Goal: Information Seeking & Learning: Learn about a topic

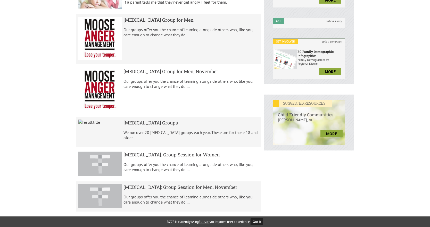
scroll to position [103, 0]
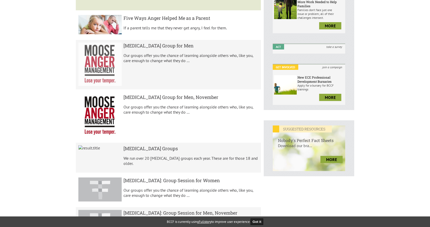
click at [172, 46] on h5 "Anger Management Group for Men" at bounding box center [190, 46] width 135 height 6
click at [155, 46] on h5 "Anger Management Group for Men" at bounding box center [190, 46] width 135 height 6
click at [98, 63] on img at bounding box center [99, 64] width 43 height 43
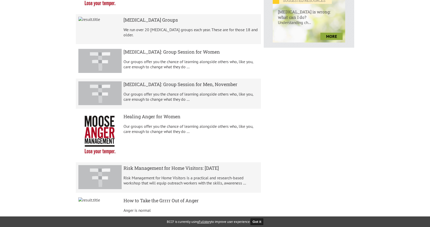
scroll to position [232, 0]
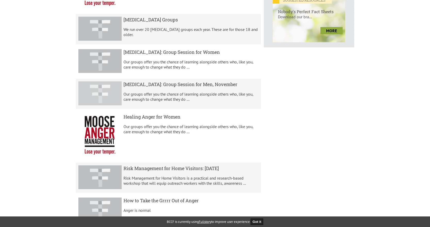
scroll to position [232, 0]
click at [188, 85] on h5 "Anger Management: Group Session for Men, November" at bounding box center [190, 84] width 135 height 6
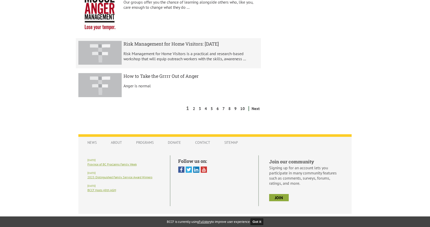
scroll to position [357, 0]
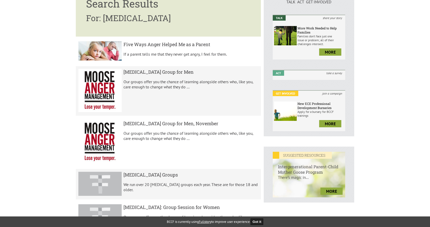
scroll to position [77, 0]
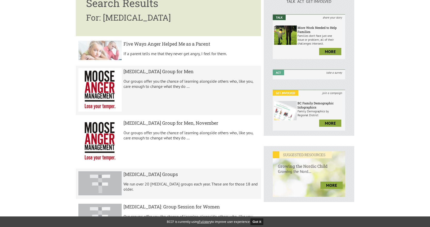
click at [162, 45] on h5 "Five Ways Anger Helped Me as a Parent" at bounding box center [190, 44] width 135 height 6
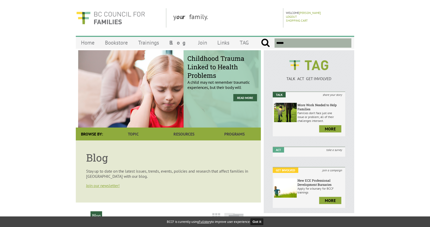
click at [166, 100] on div "Childhood Trauma Linked to Health Problems A child may not remember traumatic e…" at bounding box center [168, 88] width 185 height 77
click at [187, 99] on div "Childhood Trauma Linked to Health Problems A child may not remember traumatic e…" at bounding box center [221, 88] width 77 height 77
click at [116, 45] on link "Bookstore" at bounding box center [116, 43] width 33 height 12
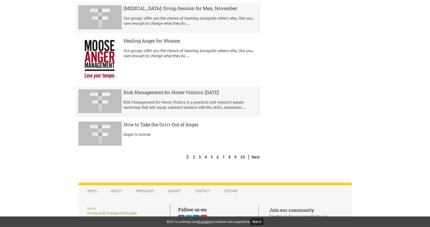
scroll to position [357, 0]
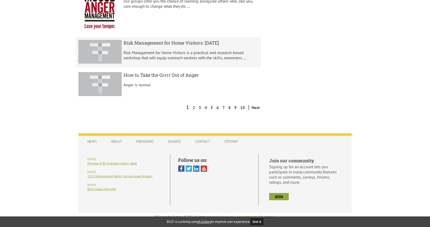
click at [195, 108] on link "2" at bounding box center [193, 107] width 5 height 5
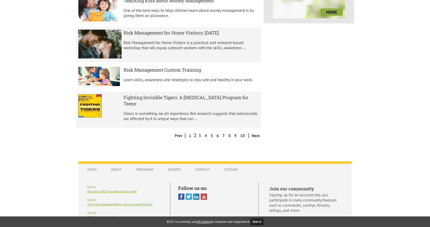
scroll to position [283, 0]
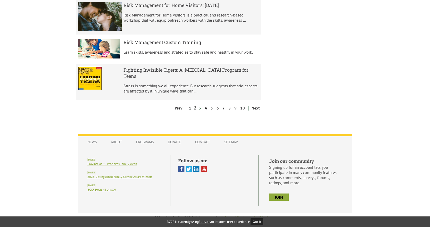
click at [201, 108] on link "3" at bounding box center [199, 108] width 5 height 5
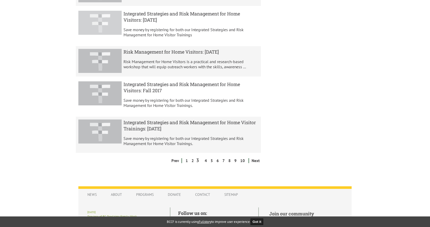
scroll to position [354, 0]
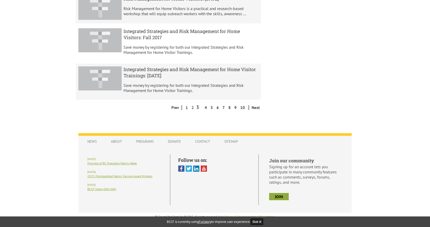
click at [195, 109] on link "2" at bounding box center [192, 107] width 5 height 5
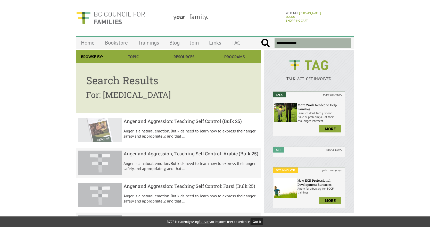
click at [189, 126] on div "Anger and Aggression: Teaching Self Control (Bulk 25) Anger is a natural emotio…" at bounding box center [190, 130] width 135 height 25
